Goal: Task Accomplishment & Management: Use online tool/utility

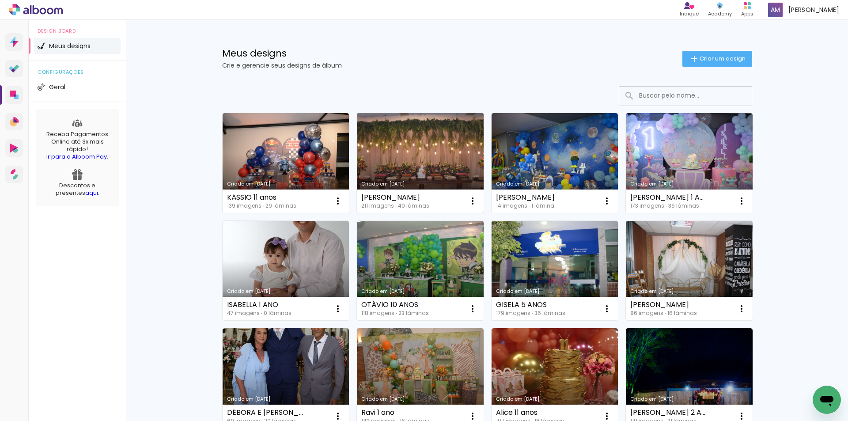
click at [397, 162] on link "Criado em [DATE]" at bounding box center [420, 163] width 127 height 100
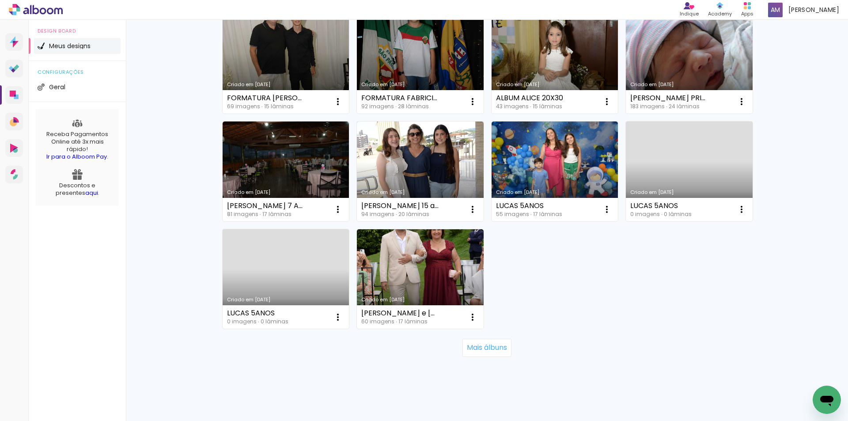
scroll to position [538, 0]
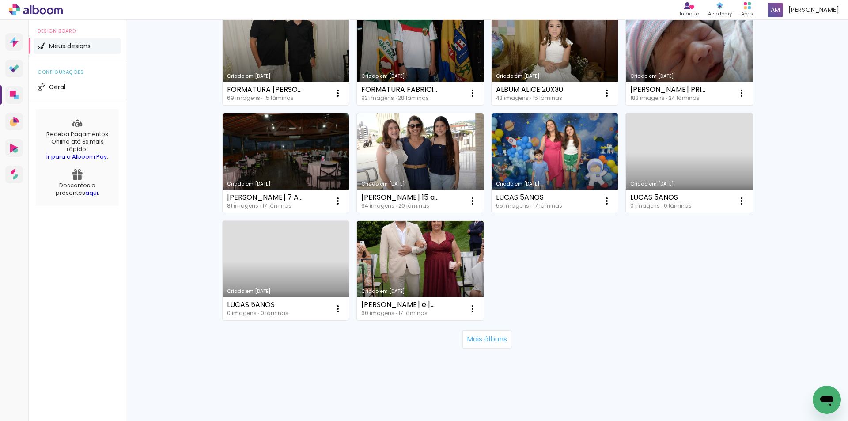
drag, startPoint x: 845, startPoint y: 165, endPoint x: 1, endPoint y: 8, distance: 858.8
click at [0, 0] on slot "Mais álbuns" at bounding box center [0, 0] width 0 height 0
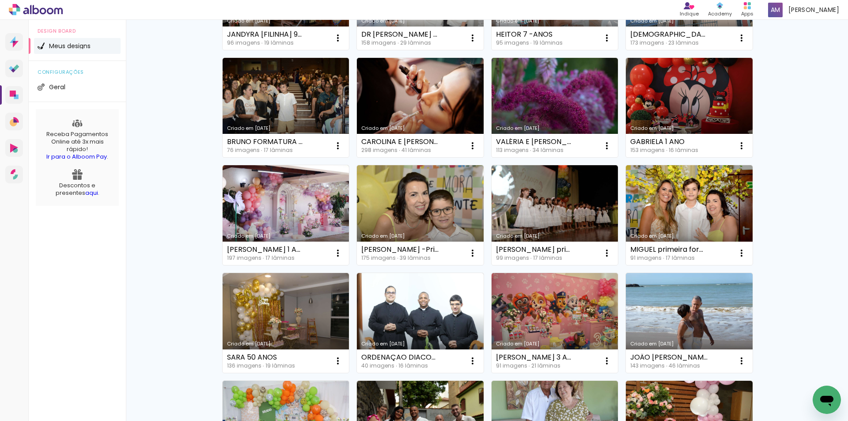
scroll to position [931, 0]
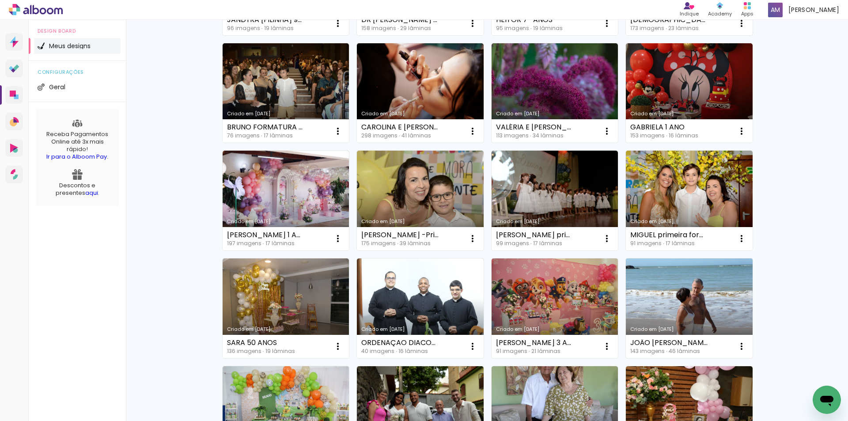
click at [668, 281] on link "Criado em [DATE]" at bounding box center [689, 308] width 127 height 100
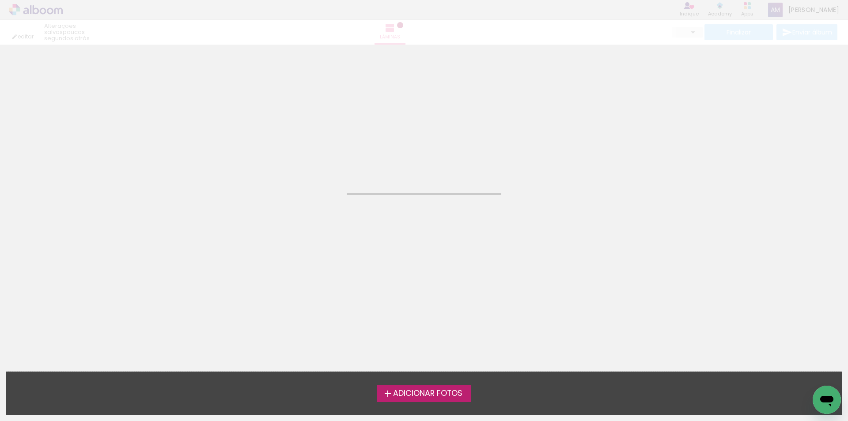
click at [668, 281] on neon-animated-pages "Confirmar Cancelar" at bounding box center [424, 233] width 848 height 376
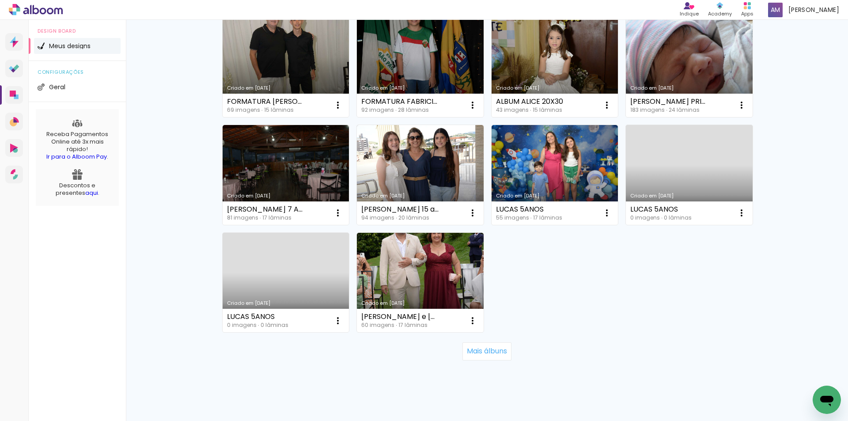
scroll to position [538, 0]
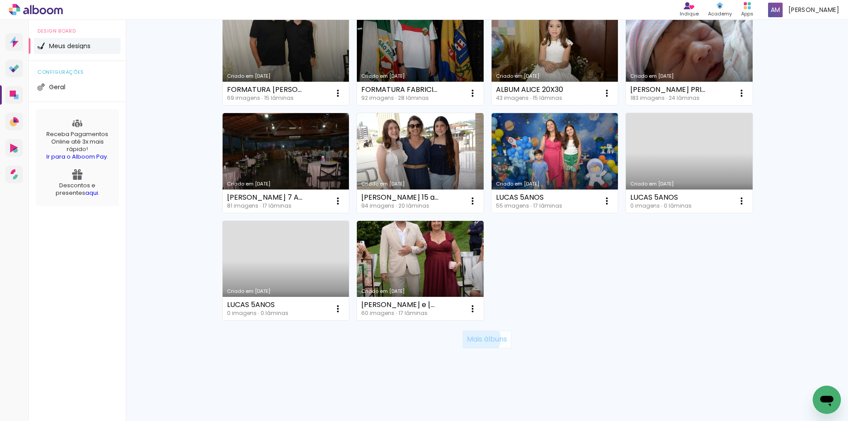
click at [0, 0] on slot "Mais álbuns" at bounding box center [0, 0] width 0 height 0
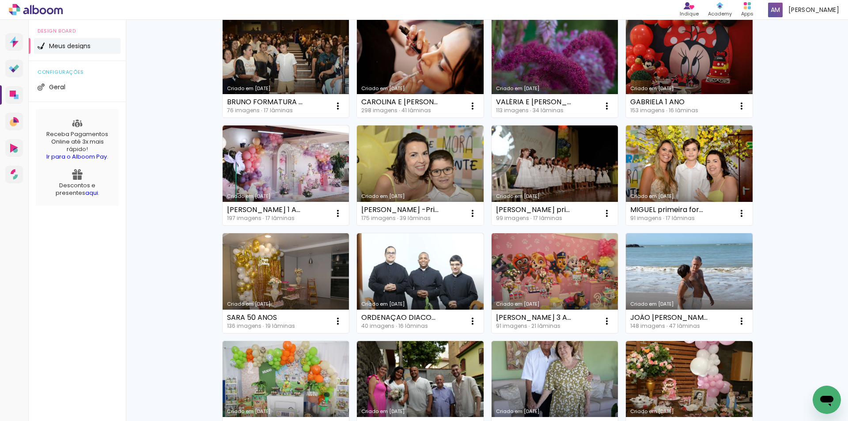
scroll to position [969, 0]
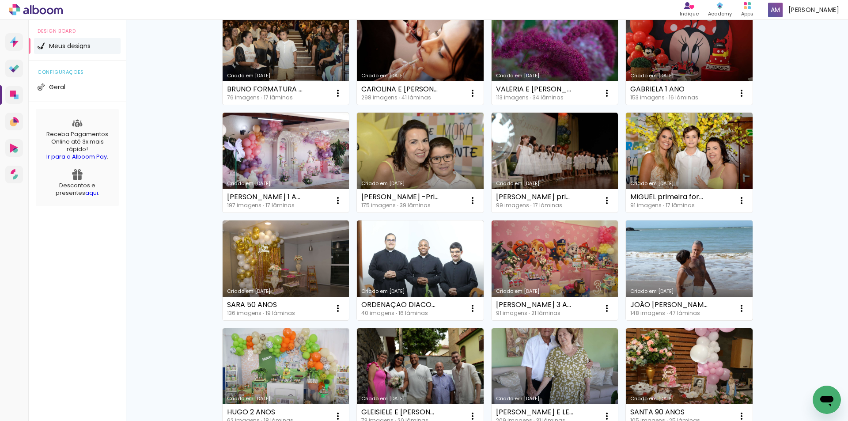
click at [707, 268] on link "Criado em [DATE]" at bounding box center [689, 270] width 127 height 100
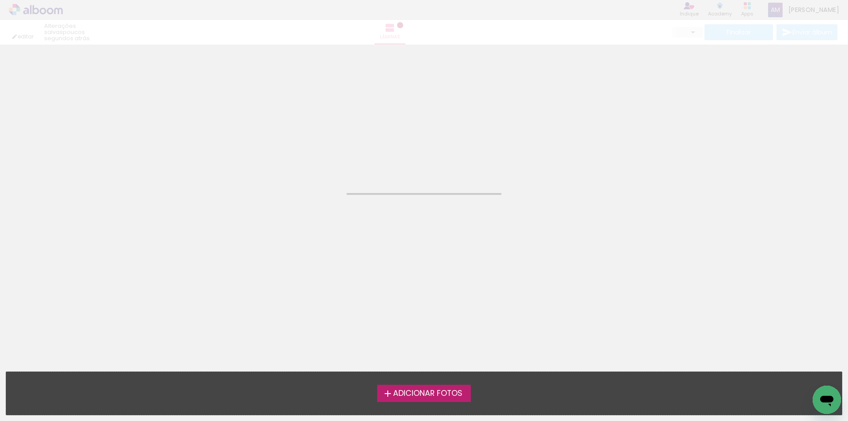
click at [707, 268] on neon-animated-pages "Confirmar Cancelar" at bounding box center [424, 233] width 848 height 376
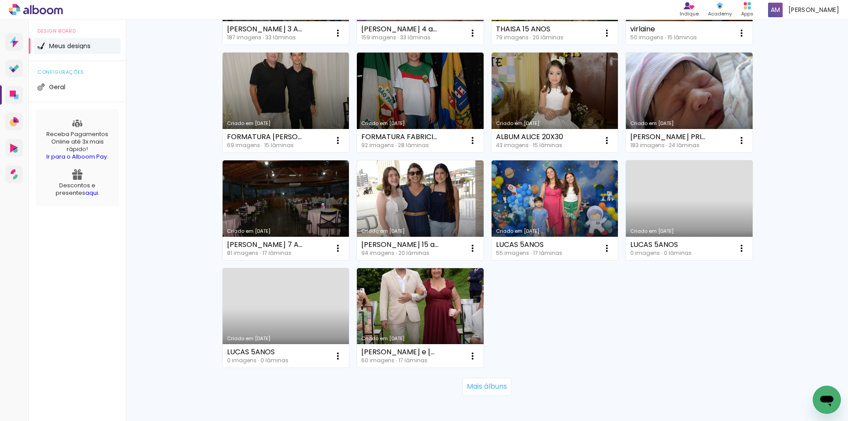
scroll to position [538, 0]
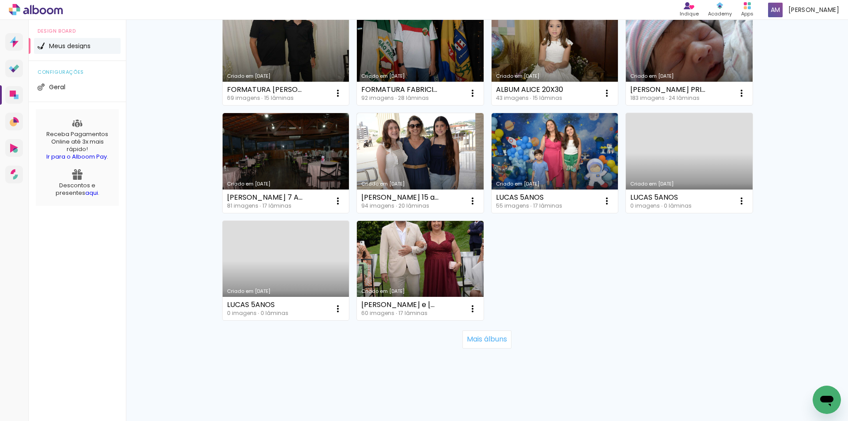
drag, startPoint x: 845, startPoint y: 135, endPoint x: 8, endPoint y: 12, distance: 845.8
click at [0, 0] on slot "Mais álbuns" at bounding box center [0, 0] width 0 height 0
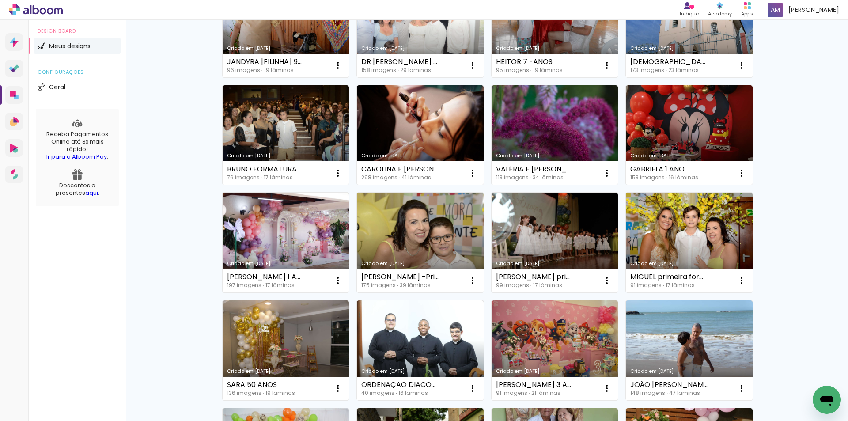
scroll to position [905, 0]
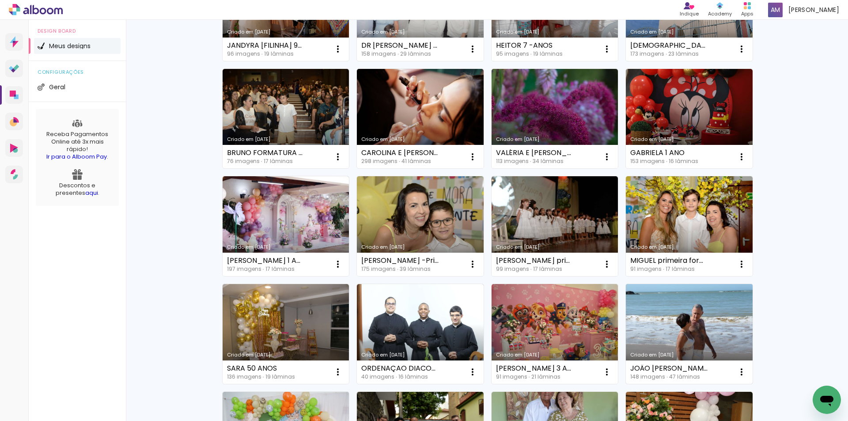
click at [689, 315] on link "Criado em [DATE]" at bounding box center [689, 334] width 127 height 100
